Goal: Transaction & Acquisition: Purchase product/service

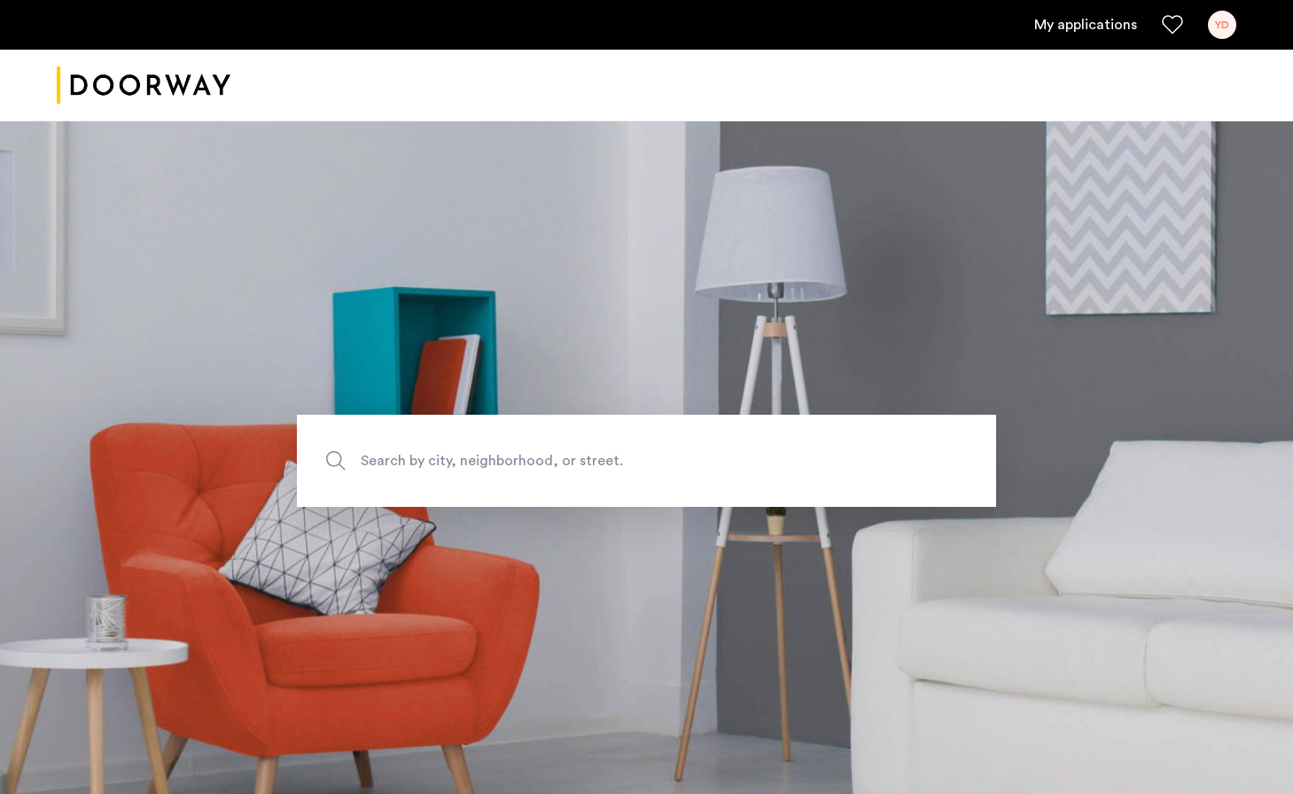
click at [1114, 23] on link "My applications" at bounding box center [1085, 24] width 103 height 21
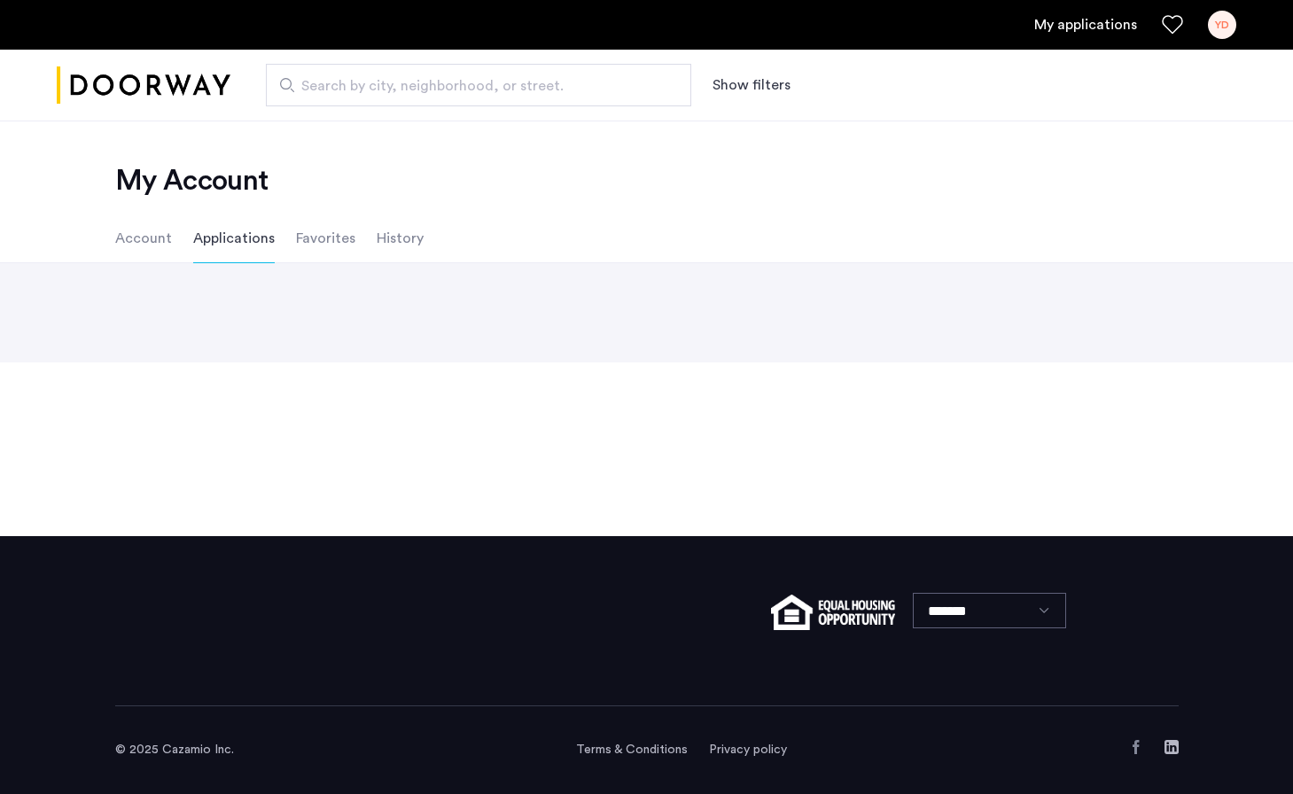
click at [1097, 19] on link "My applications" at bounding box center [1085, 24] width 103 height 21
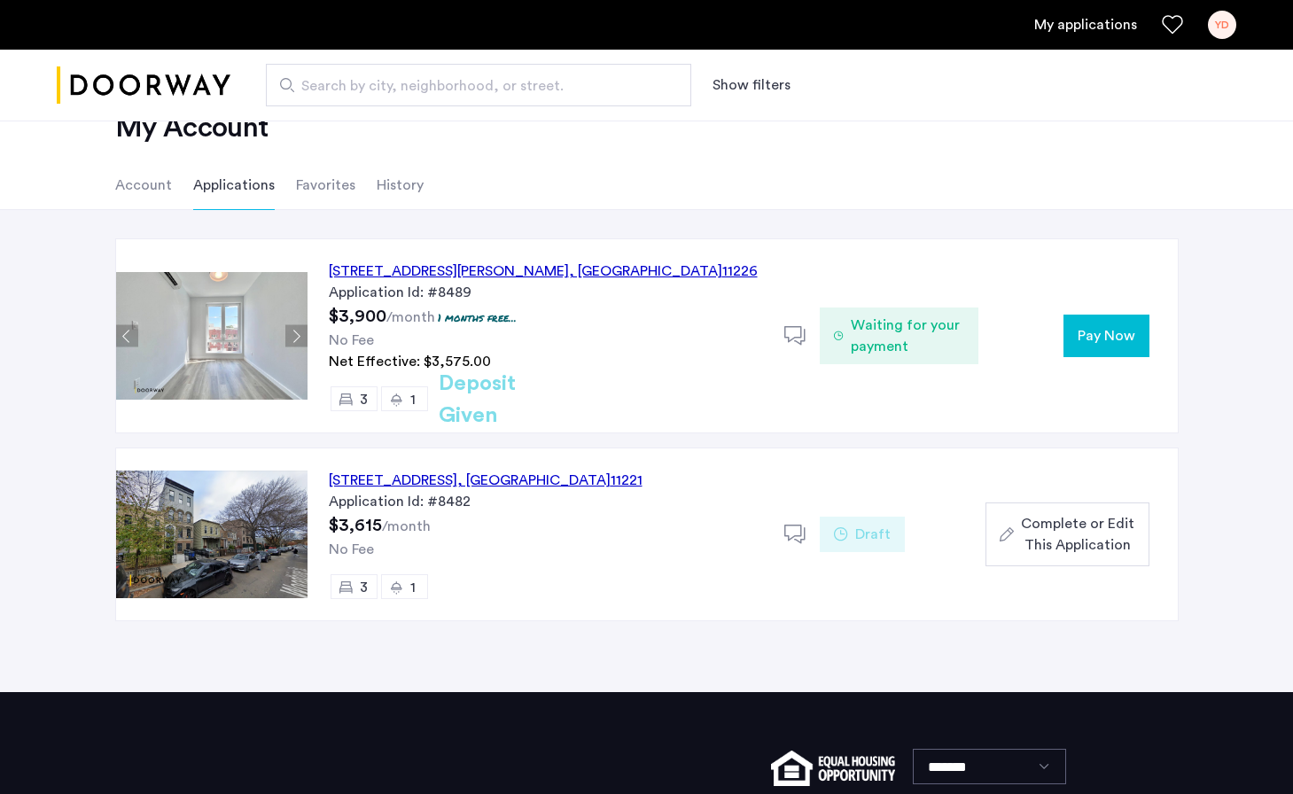
scroll to position [58, 0]
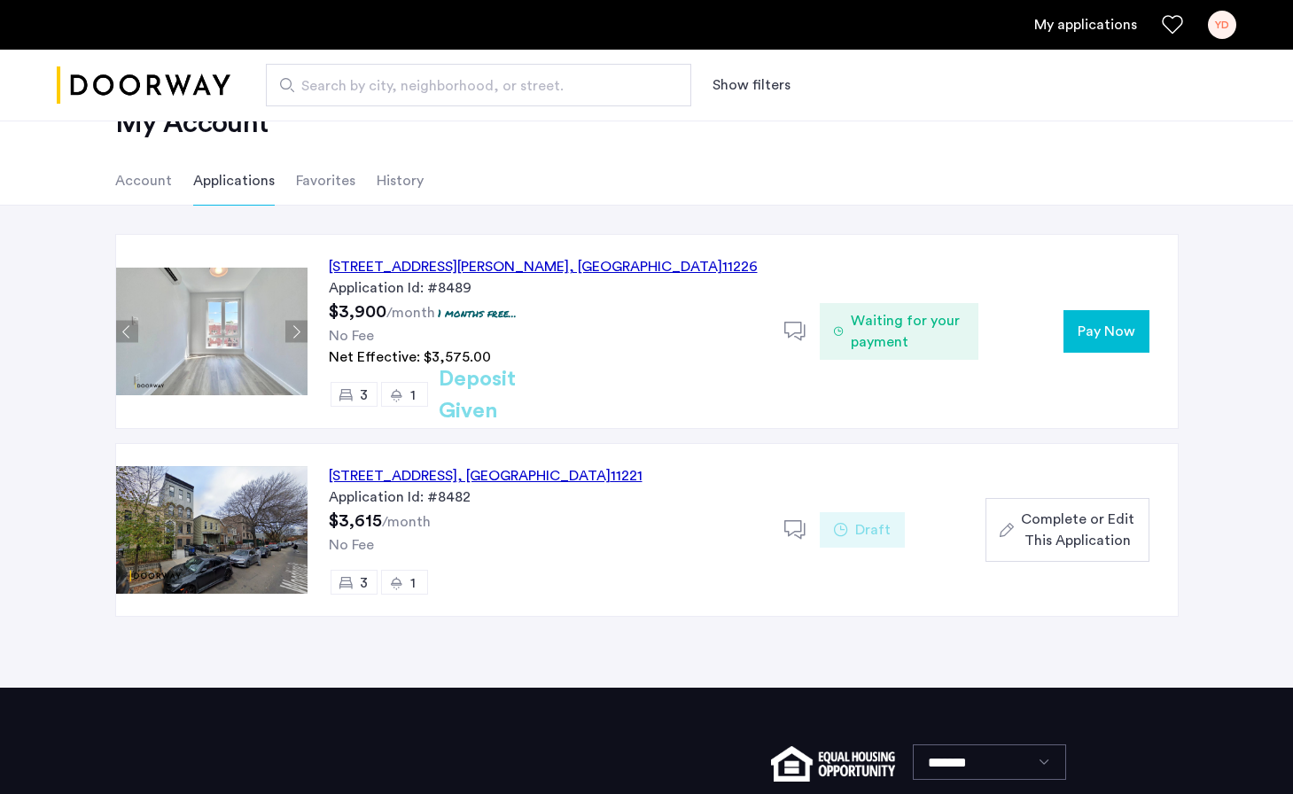
click at [1104, 330] on span "Pay Now" at bounding box center [1106, 331] width 58 height 21
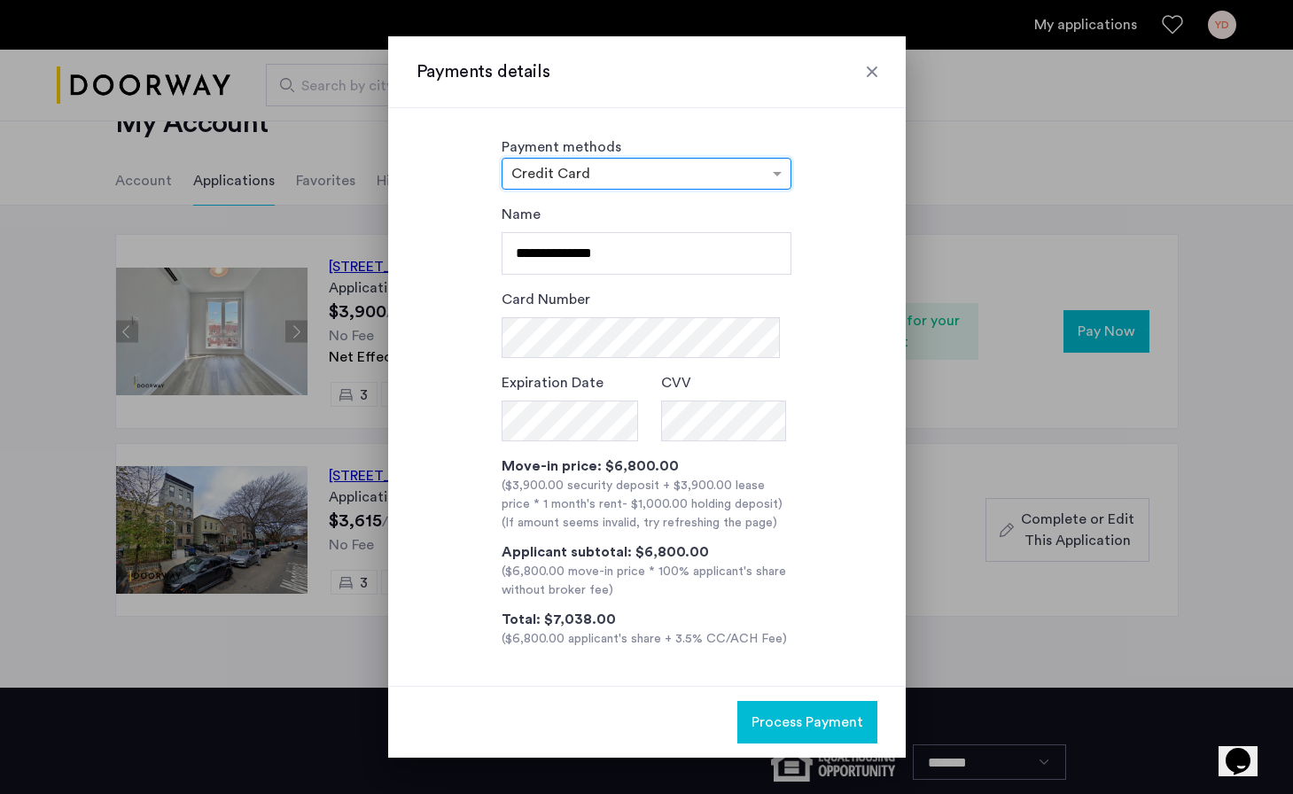
scroll to position [0, 0]
click at [776, 174] on span at bounding box center [779, 173] width 22 height 21
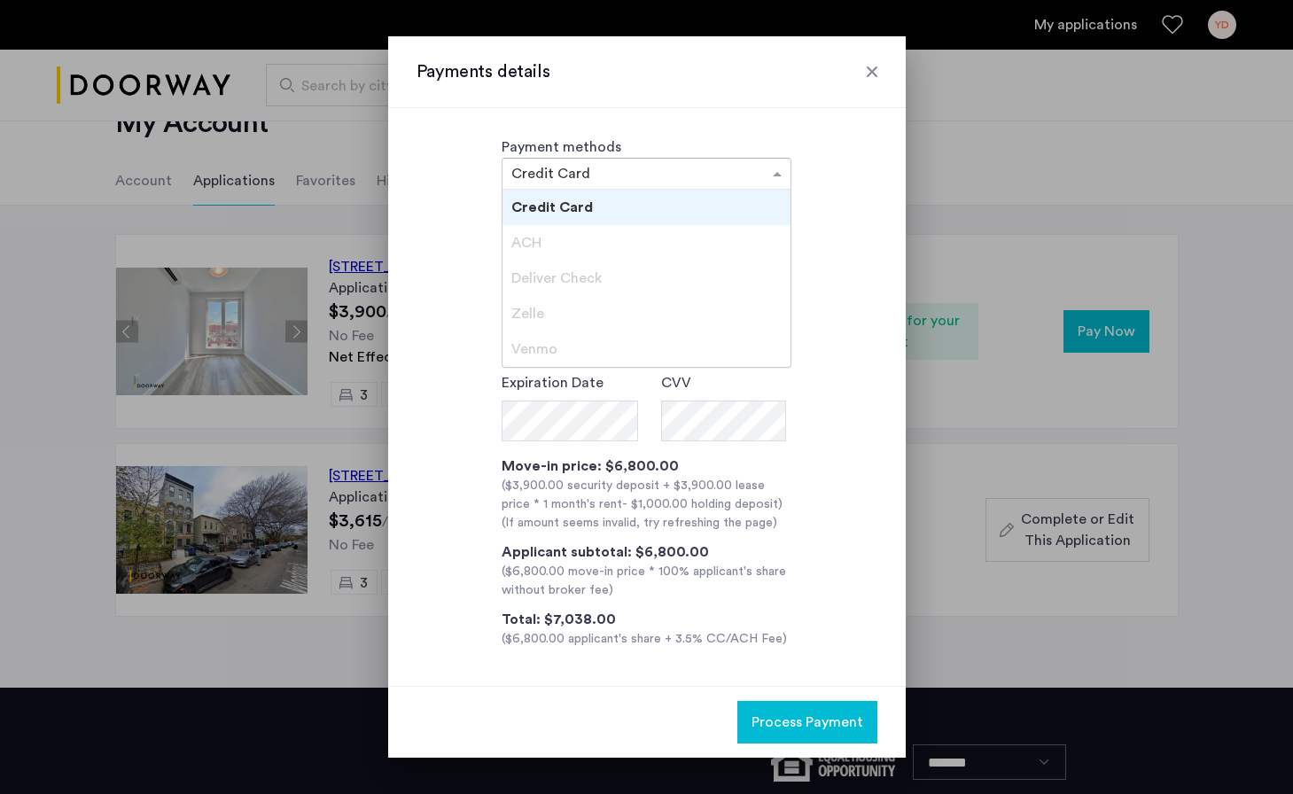
click at [582, 227] on div "ACH" at bounding box center [646, 242] width 288 height 35
click at [563, 258] on div "ACH" at bounding box center [646, 242] width 288 height 35
click at [561, 278] on span "Deliver Check" at bounding box center [556, 278] width 90 height 14
click at [546, 310] on div "Zelle" at bounding box center [646, 313] width 288 height 35
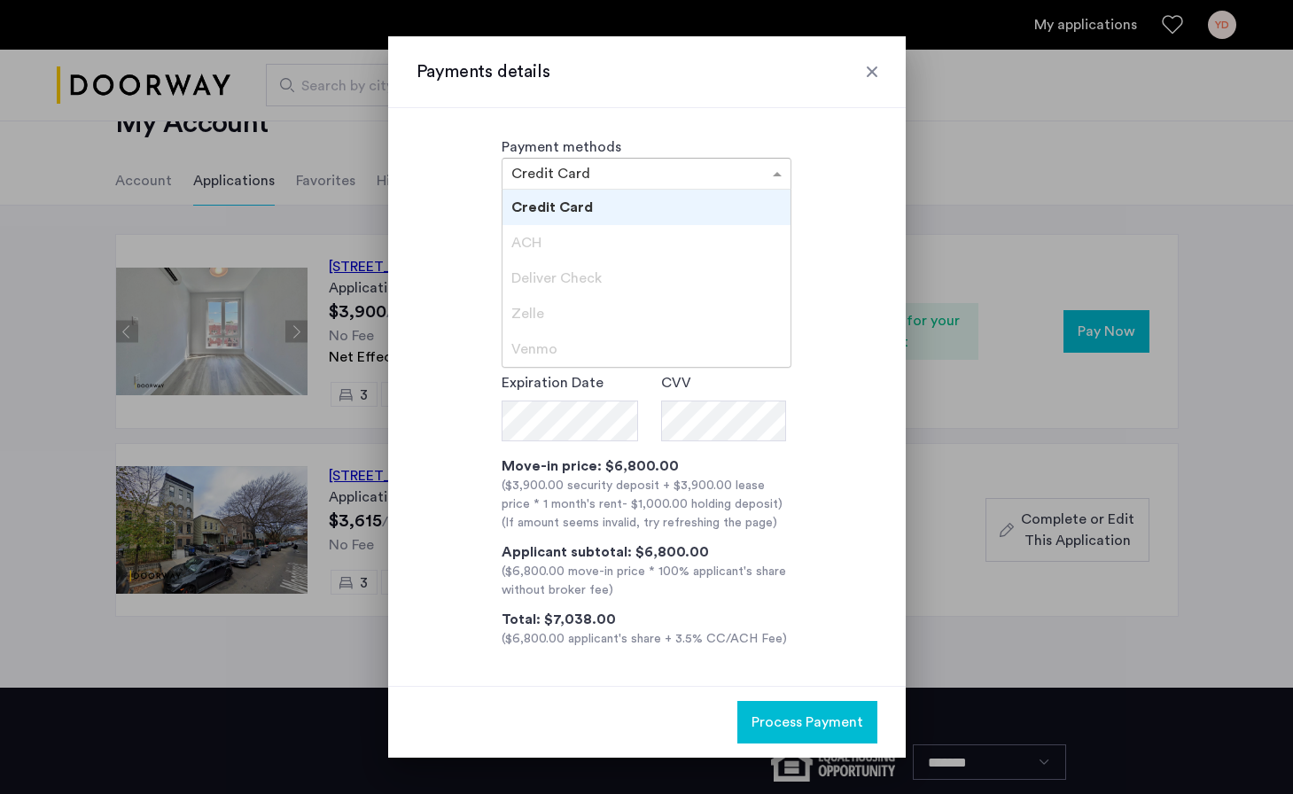
click at [532, 345] on span "Venmo" at bounding box center [534, 349] width 46 height 14
click at [757, 163] on div at bounding box center [646, 173] width 288 height 21
click at [800, 142] on div "Payment methods × Credit Card Credit Card ACH Deliver Check [PERSON_NAME]" at bounding box center [646, 162] width 461 height 53
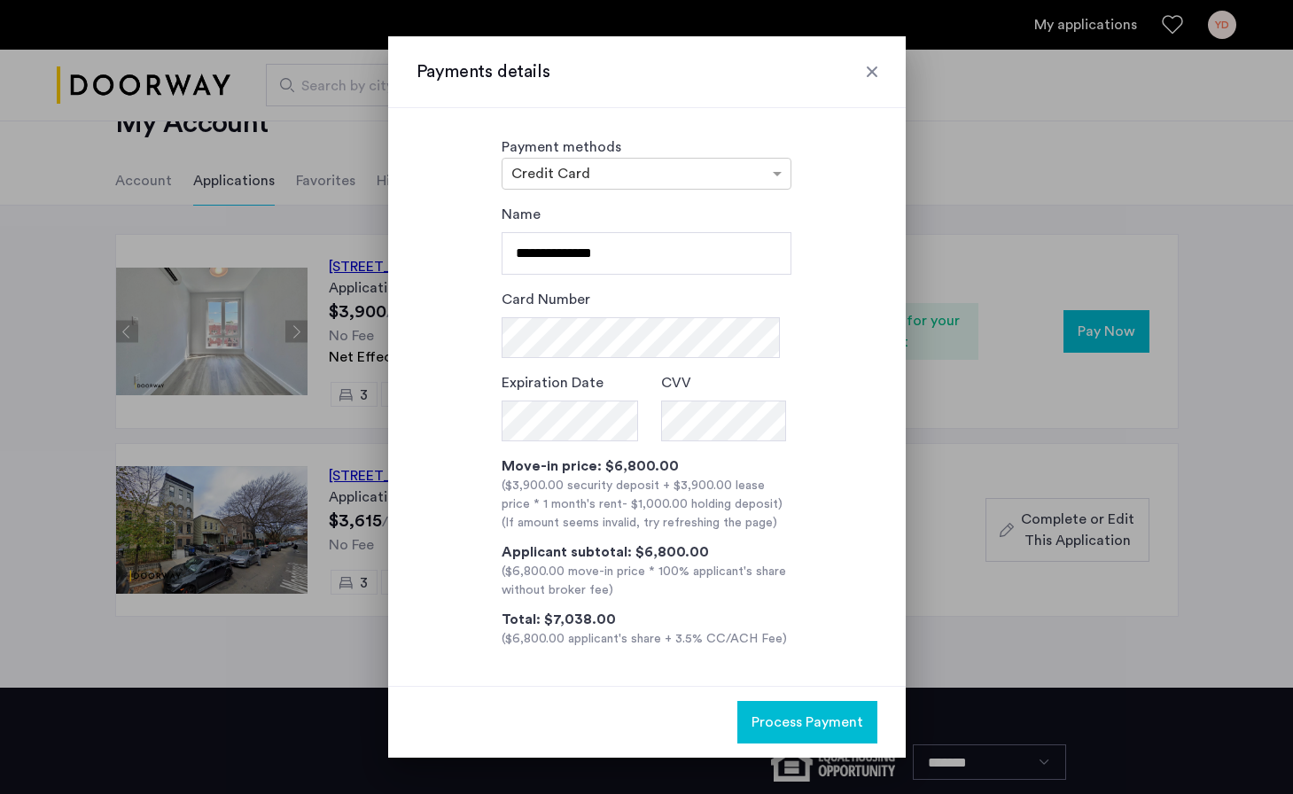
click at [863, 69] on div at bounding box center [872, 72] width 18 height 18
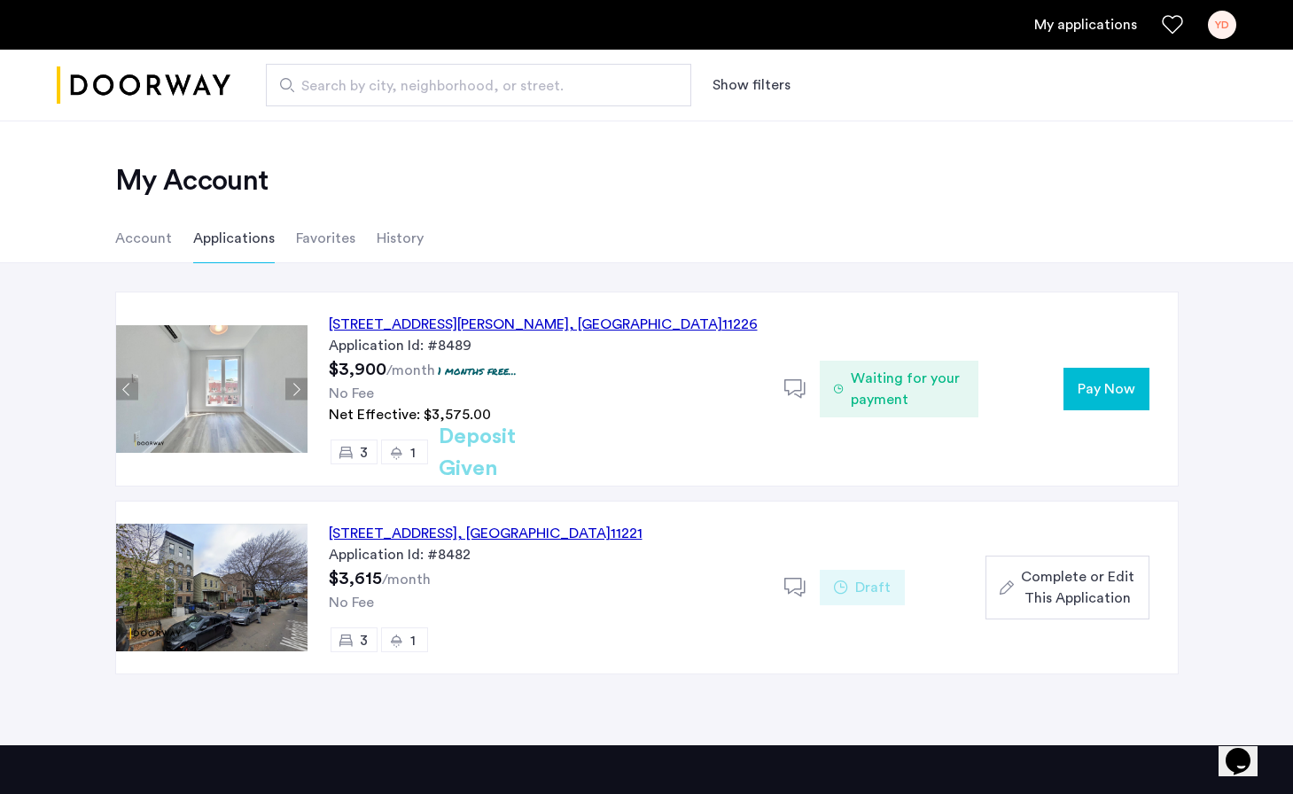
click at [1116, 397] on span "Pay Now" at bounding box center [1106, 388] width 58 height 21
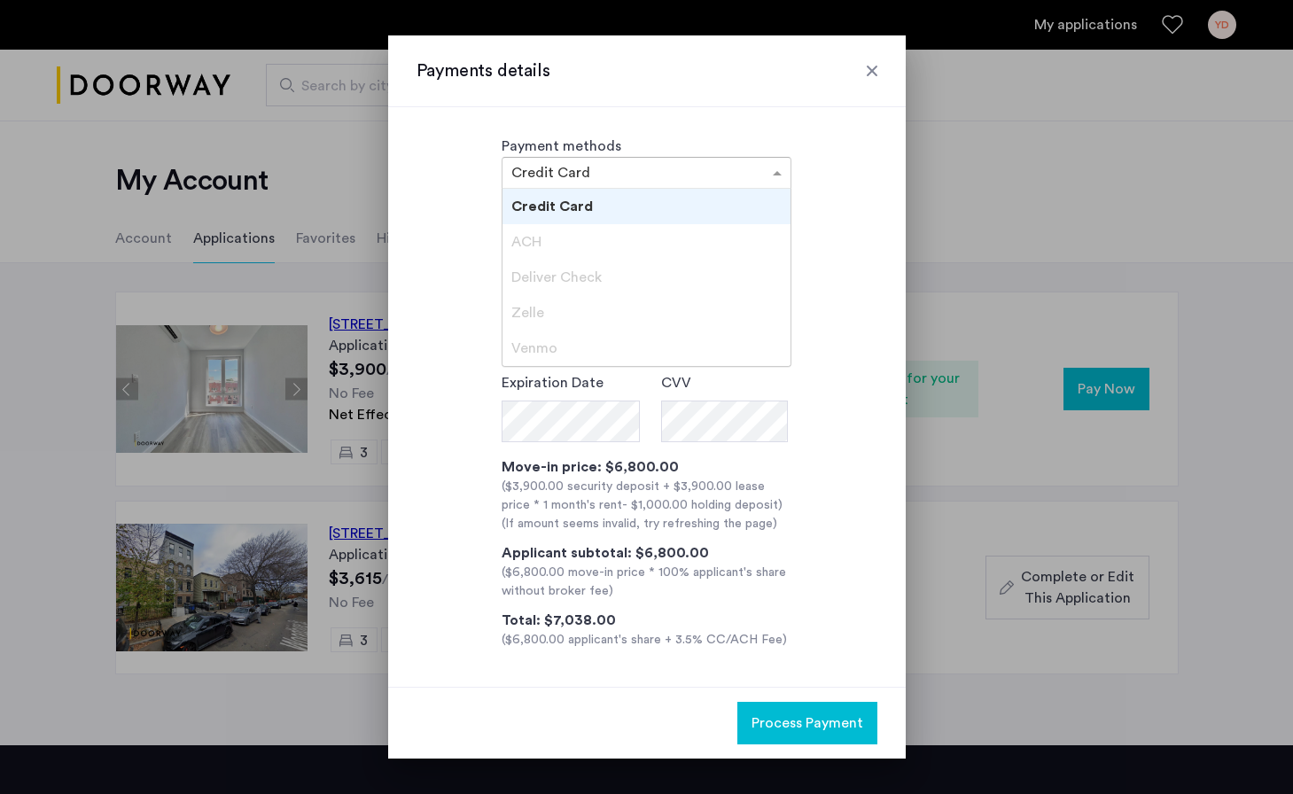
click at [771, 170] on span at bounding box center [779, 172] width 22 height 21
click at [761, 177] on div at bounding box center [646, 172] width 288 height 21
click at [820, 178] on div "Payment methods × Credit Card Credit Card ACH Deliver Check [PERSON_NAME]" at bounding box center [646, 162] width 461 height 53
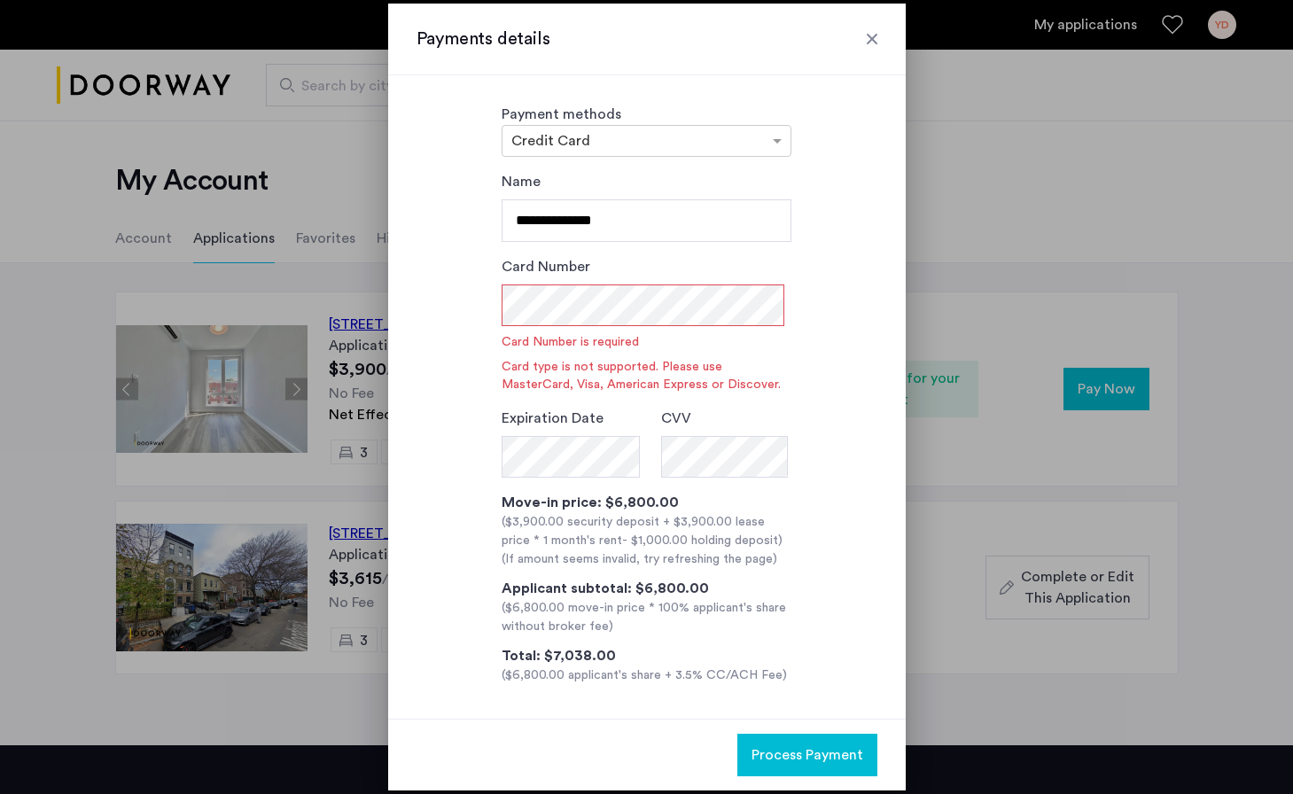
click at [873, 66] on div "Payments details" at bounding box center [646, 40] width 517 height 72
click at [873, 42] on div at bounding box center [872, 39] width 18 height 18
